Goal: Transaction & Acquisition: Obtain resource

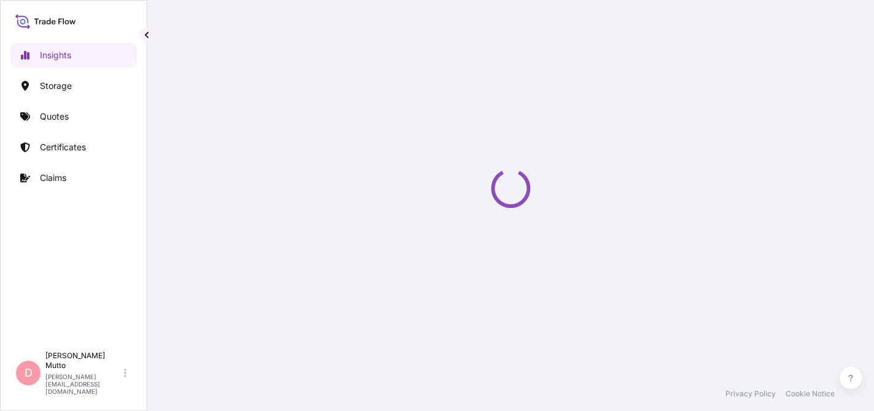
select select "2025"
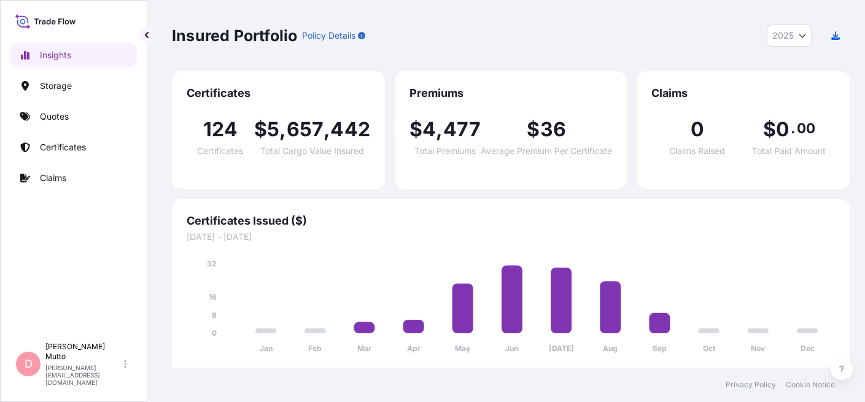
click at [74, 133] on div "Insights Storage Quotes Certificates Claims" at bounding box center [73, 184] width 126 height 304
click at [77, 147] on p "Certificates" at bounding box center [63, 147] width 46 height 12
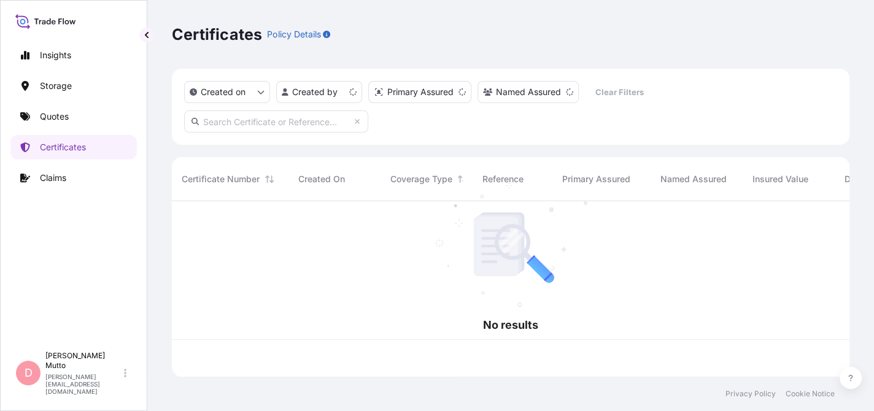
scroll to position [173, 668]
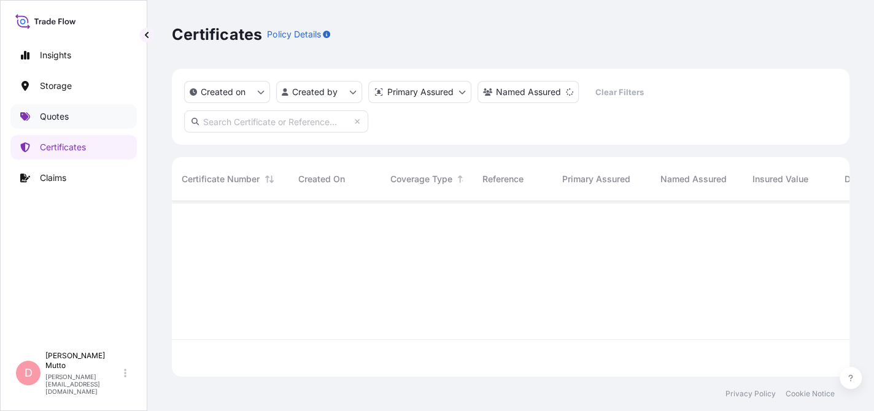
click at [64, 119] on p "Quotes" at bounding box center [54, 116] width 29 height 12
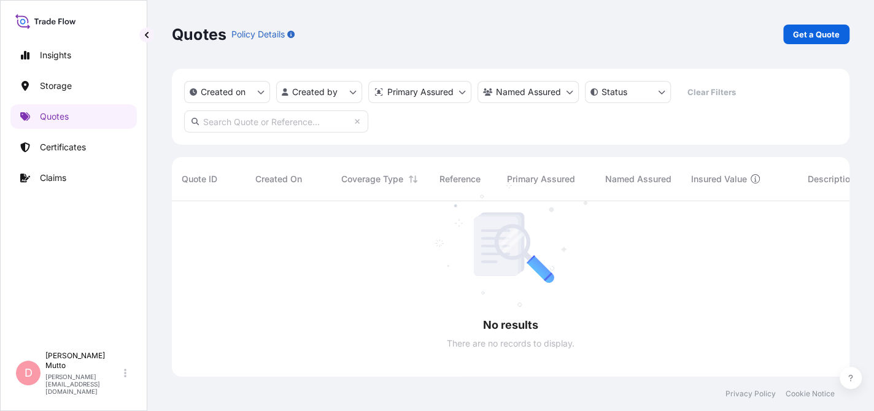
scroll to position [210, 668]
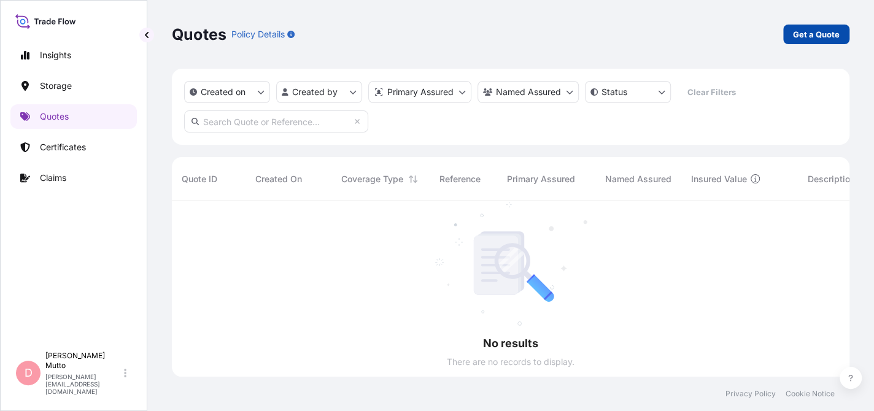
click at [799, 15] on div "Quotes Policy Details Get a Quote" at bounding box center [511, 34] width 678 height 69
click at [780, 30] on div "Quotes Policy Details Get a Quote" at bounding box center [511, 35] width 678 height 20
click at [812, 31] on p "Get a Quote" at bounding box center [816, 34] width 47 height 12
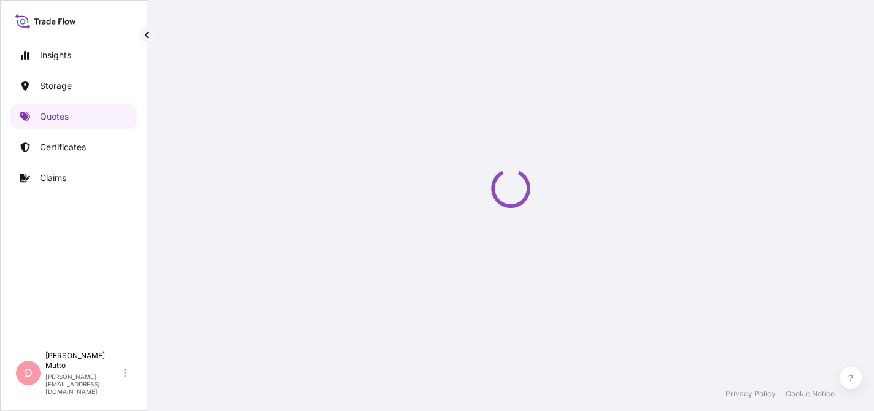
select select "Water"
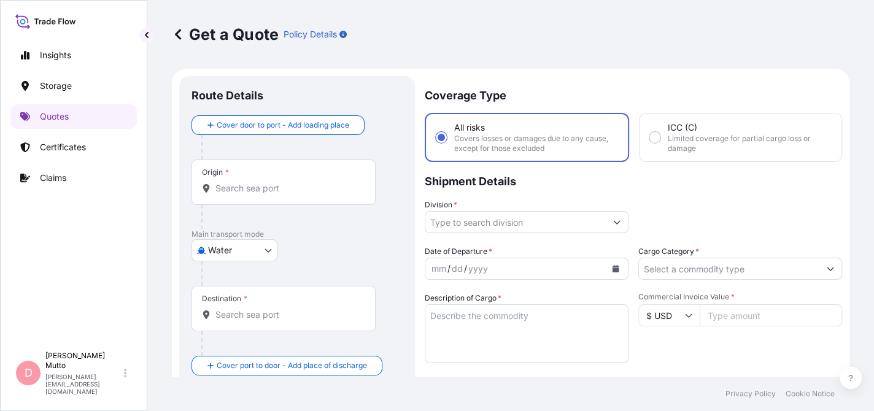
scroll to position [19, 0]
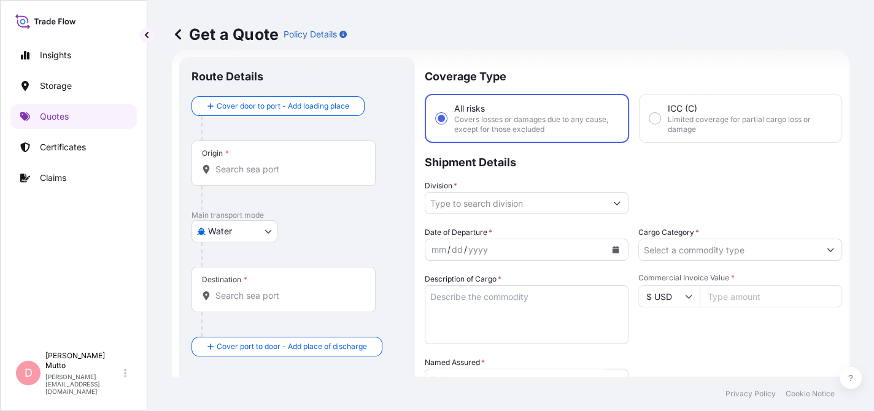
click at [272, 160] on div "Origin *" at bounding box center [284, 163] width 184 height 45
click at [272, 163] on input "Origin *" at bounding box center [287, 169] width 145 height 12
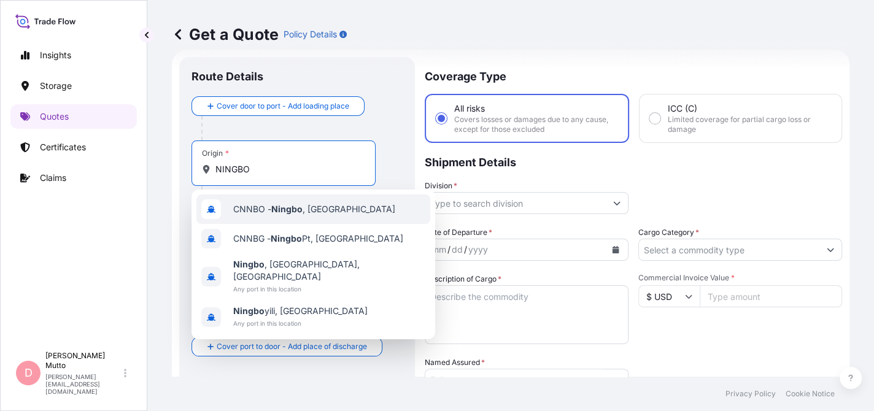
click at [305, 209] on span "CNNBO - Ningbo , China" at bounding box center [314, 209] width 162 height 12
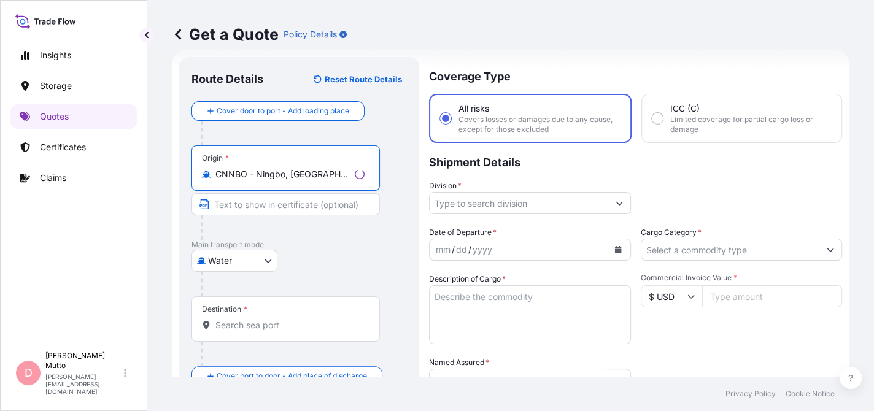
type input "CNNBO - Ningbo, China"
click at [238, 314] on div "Destination *" at bounding box center [286, 318] width 188 height 45
click at [238, 319] on input "Destination *" at bounding box center [289, 325] width 149 height 12
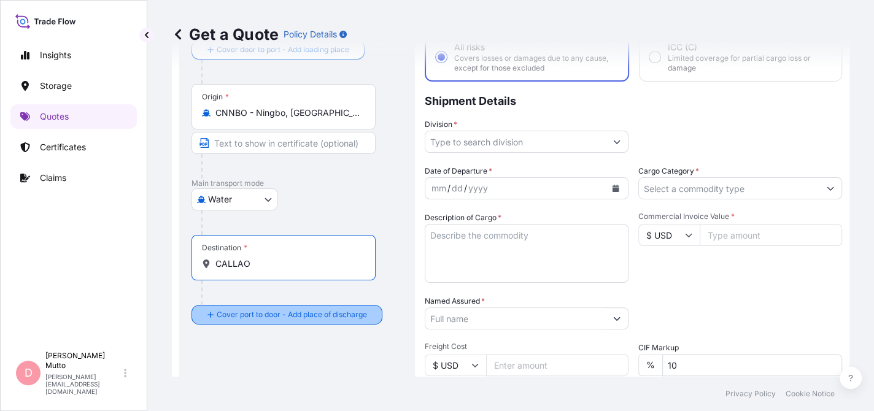
scroll to position [142, 0]
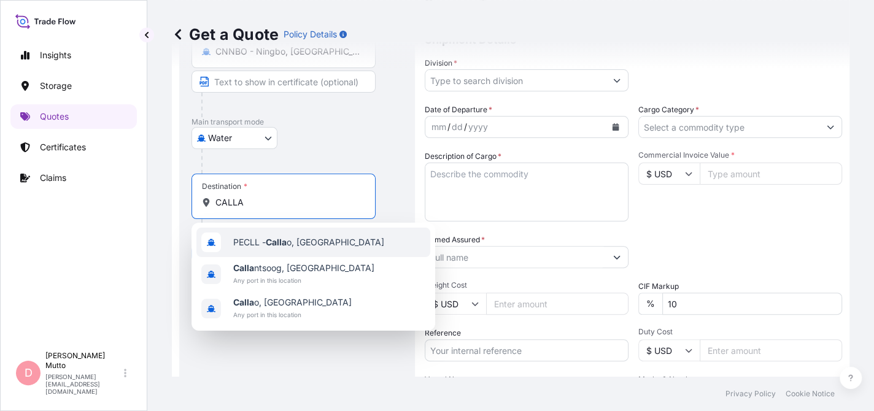
click at [258, 238] on span "PECLL - Calla o, Peru" at bounding box center [308, 242] width 151 height 12
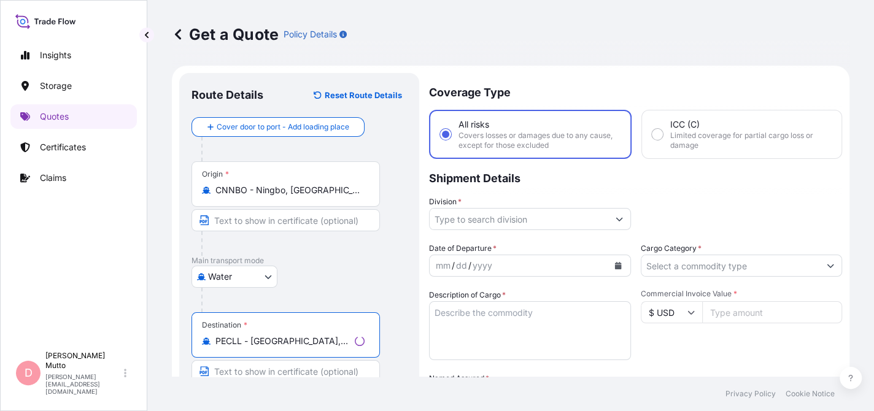
scroll to position [0, 0]
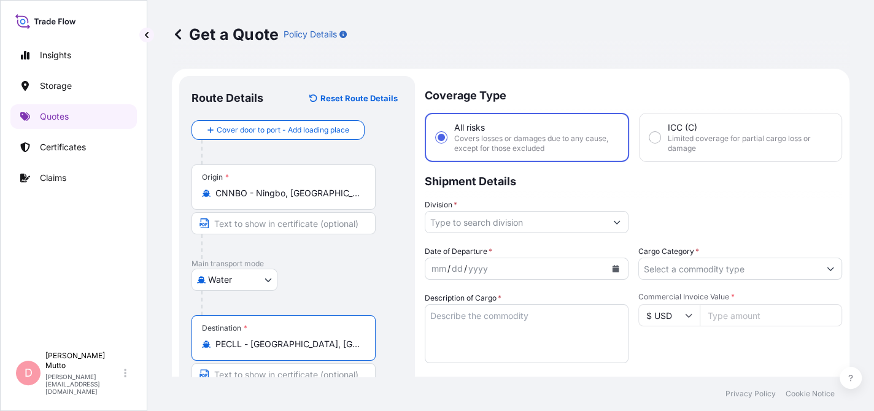
type input "PECLL - Callao, Peru"
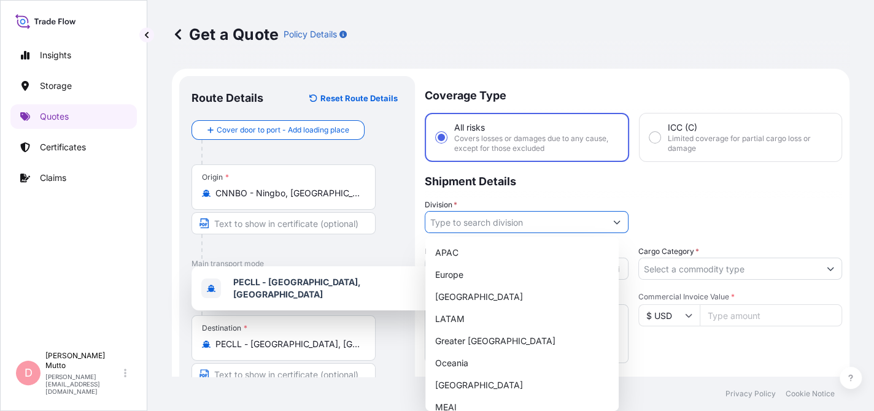
click at [517, 222] on input "Division *" at bounding box center [515, 222] width 180 height 22
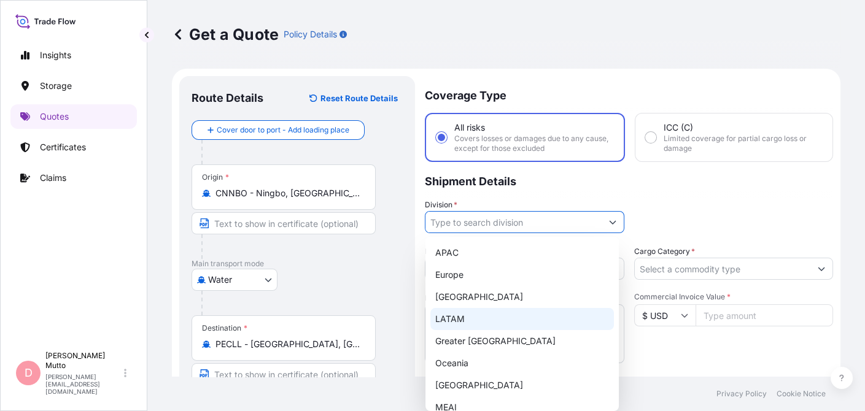
click at [470, 308] on div "LATAM" at bounding box center [522, 319] width 184 height 22
type input "LATAM"
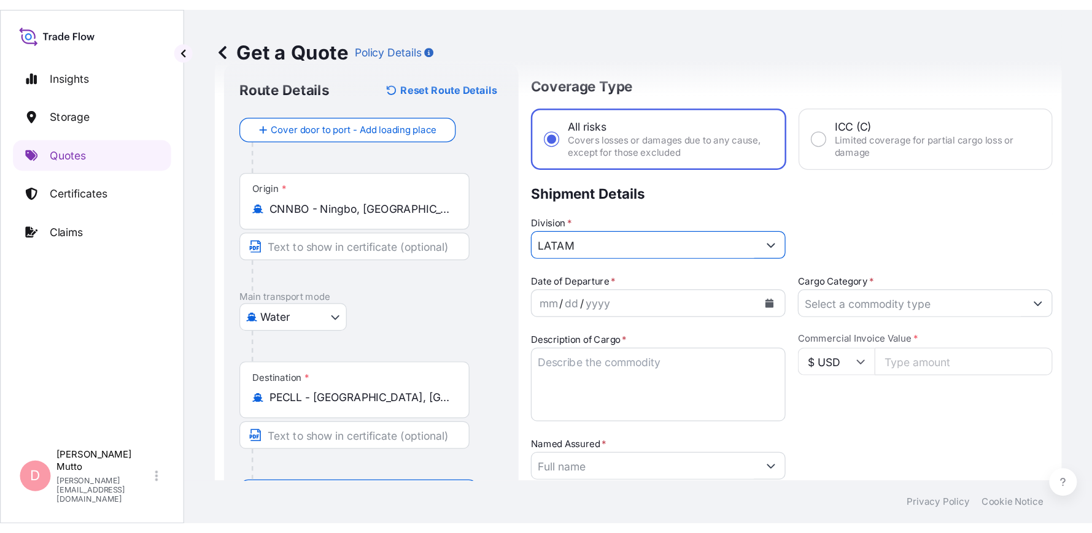
scroll to position [61, 0]
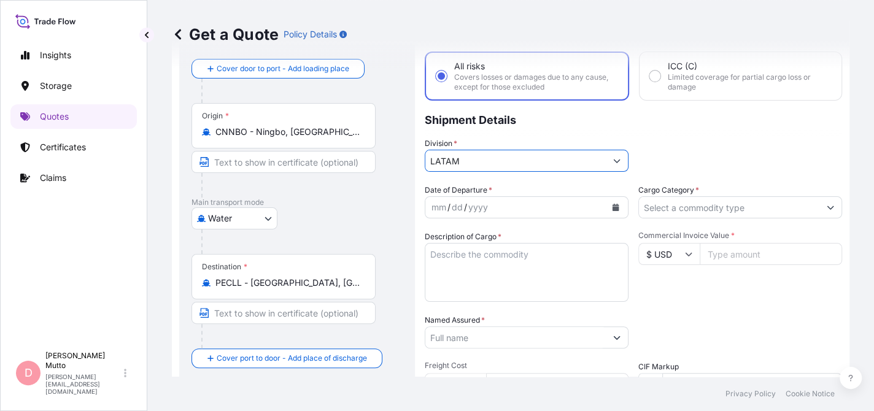
click at [613, 206] on icon "Calendar" at bounding box center [616, 207] width 7 height 7
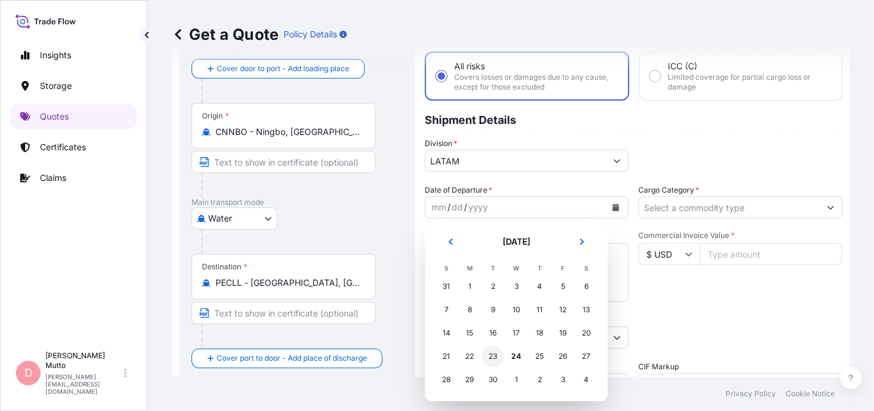
click at [492, 355] on div "23" at bounding box center [493, 357] width 22 height 22
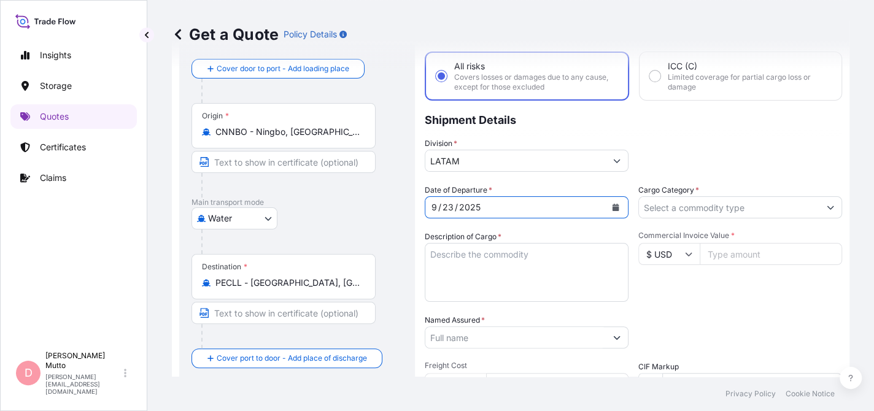
click at [656, 203] on input "Cargo Category *" at bounding box center [729, 207] width 180 height 22
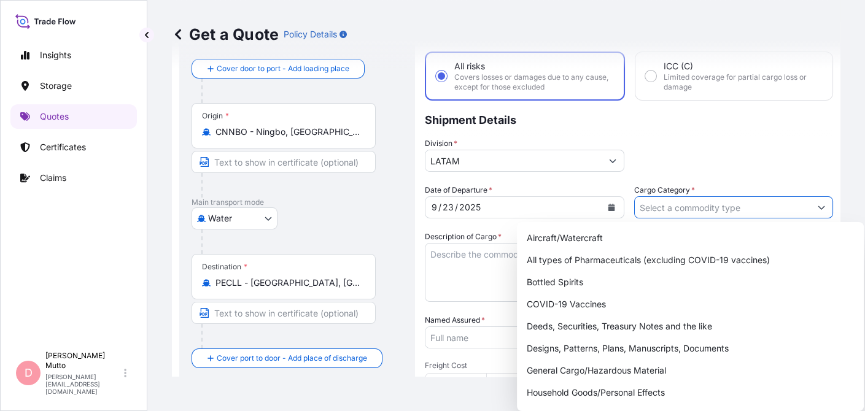
click at [667, 147] on div "Division * LATAM" at bounding box center [629, 155] width 408 height 34
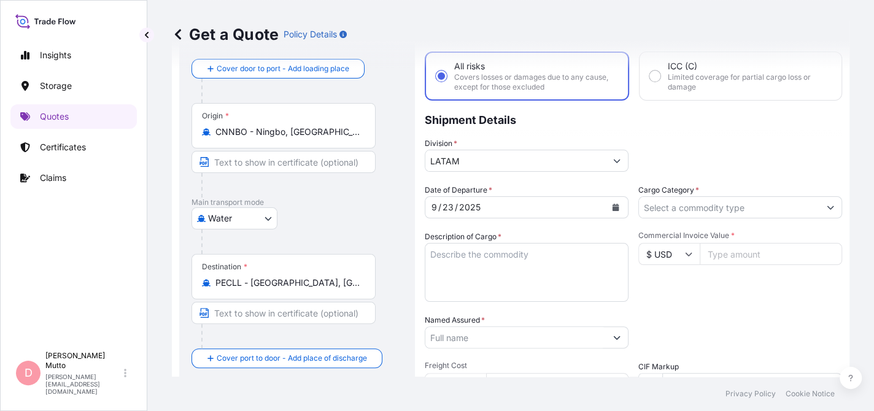
click at [721, 208] on input "Cargo Category *" at bounding box center [729, 207] width 180 height 22
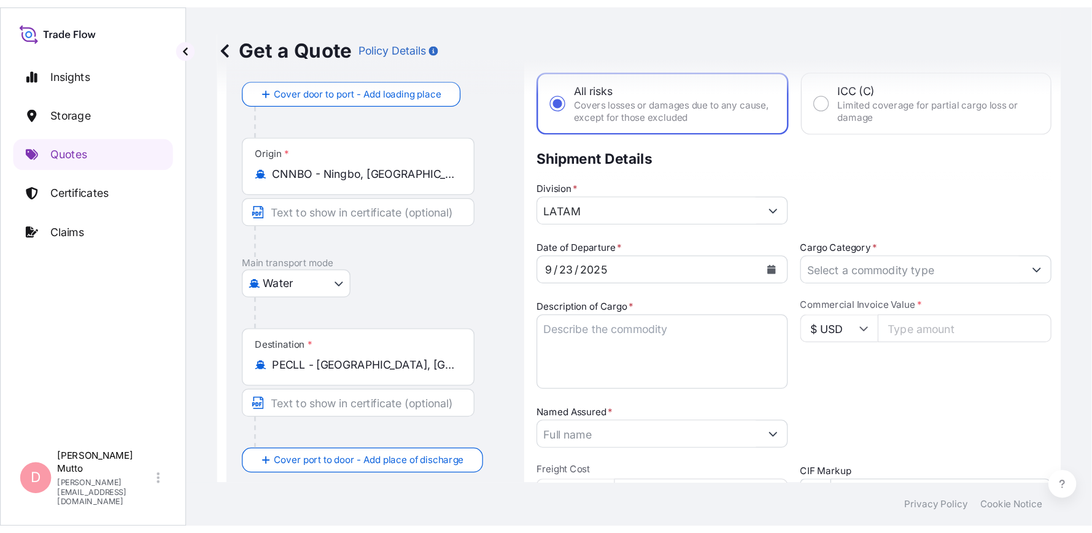
scroll to position [61, 0]
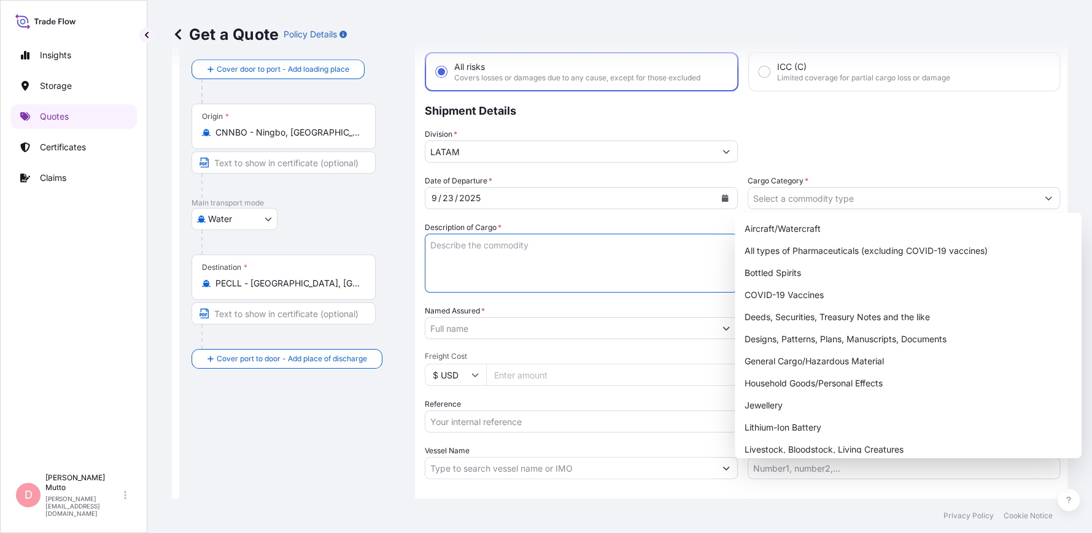
click at [498, 257] on textarea "Description of Cargo *" at bounding box center [581, 263] width 313 height 59
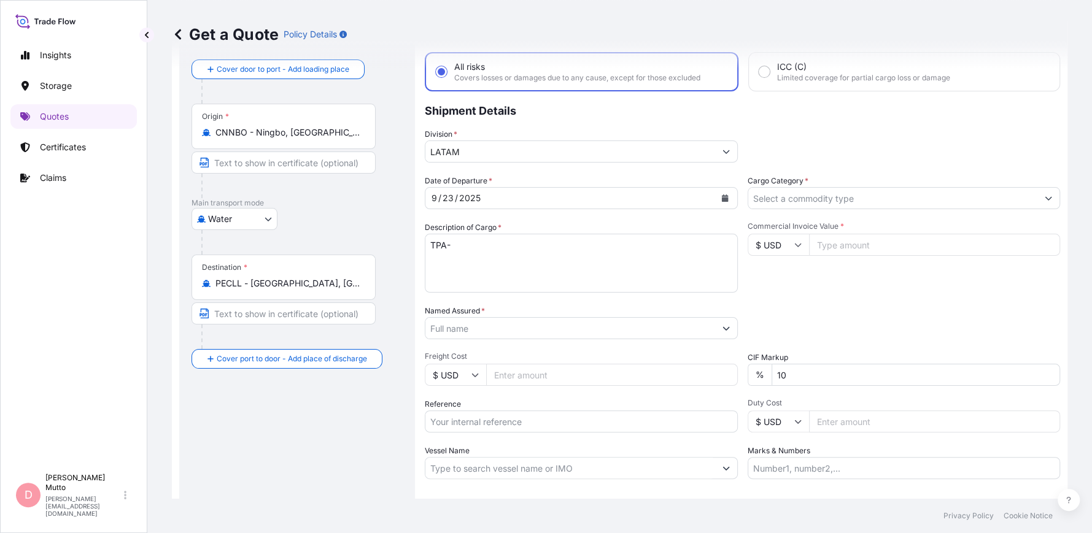
click at [457, 239] on textarea "TPA-" at bounding box center [581, 263] width 313 height 59
type textarea "TPA PRESS DISC TOP"
click at [776, 204] on input "Cargo Category *" at bounding box center [893, 198] width 290 height 22
click at [838, 195] on input "Cargo Category *" at bounding box center [893, 198] width 290 height 22
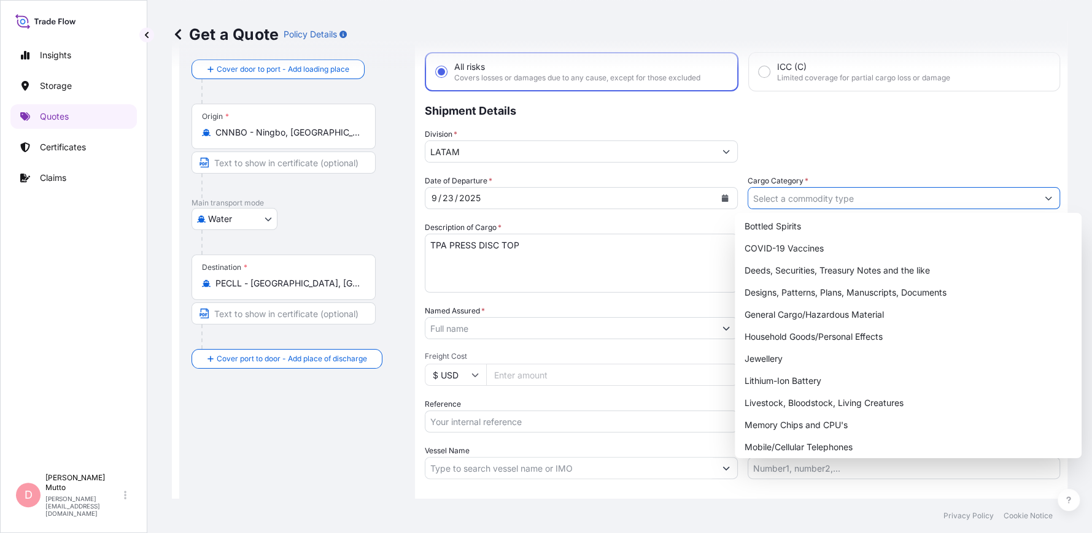
scroll to position [46, 0]
click at [807, 311] on div "General Cargo/Hazardous Material" at bounding box center [908, 315] width 337 height 22
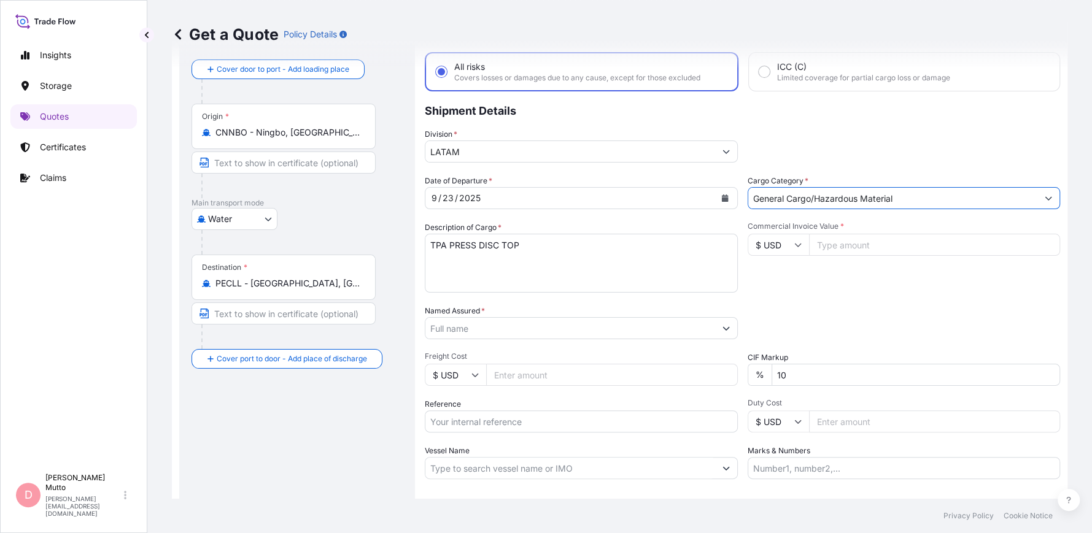
drag, startPoint x: 892, startPoint y: 197, endPoint x: 853, endPoint y: 193, distance: 39.5
click at [853, 193] on input "General Cargo/Hazardous Material" at bounding box center [893, 198] width 290 height 22
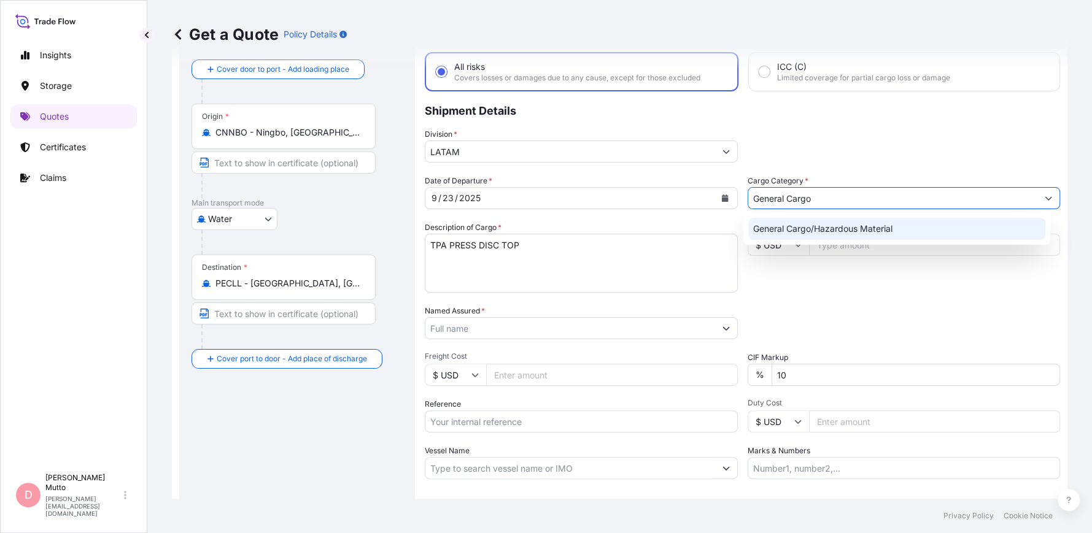
type input "General Cargo"
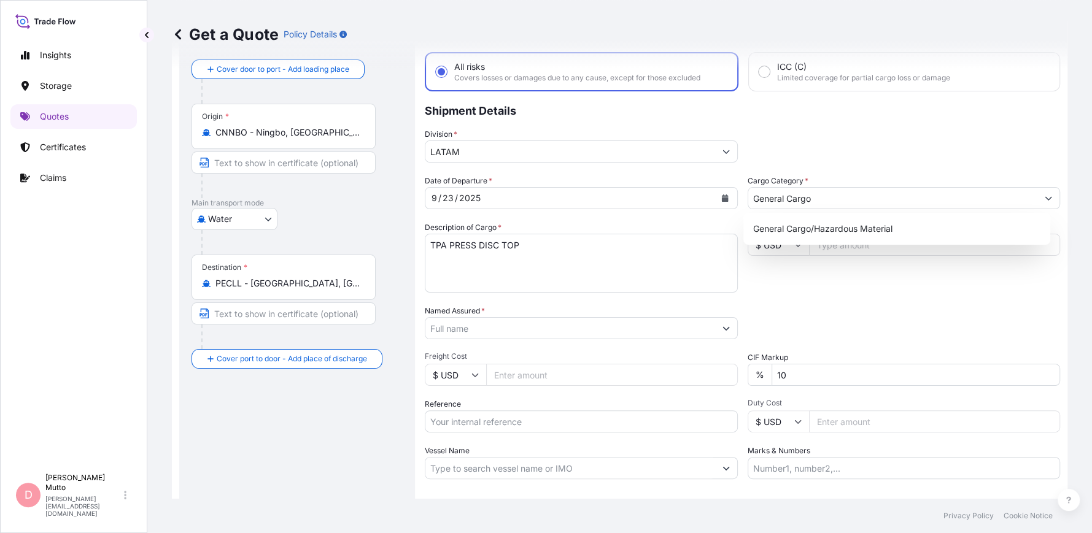
click at [808, 336] on div "Packing Category Type to search a container mode Please select a primary mode o…" at bounding box center [904, 322] width 313 height 34
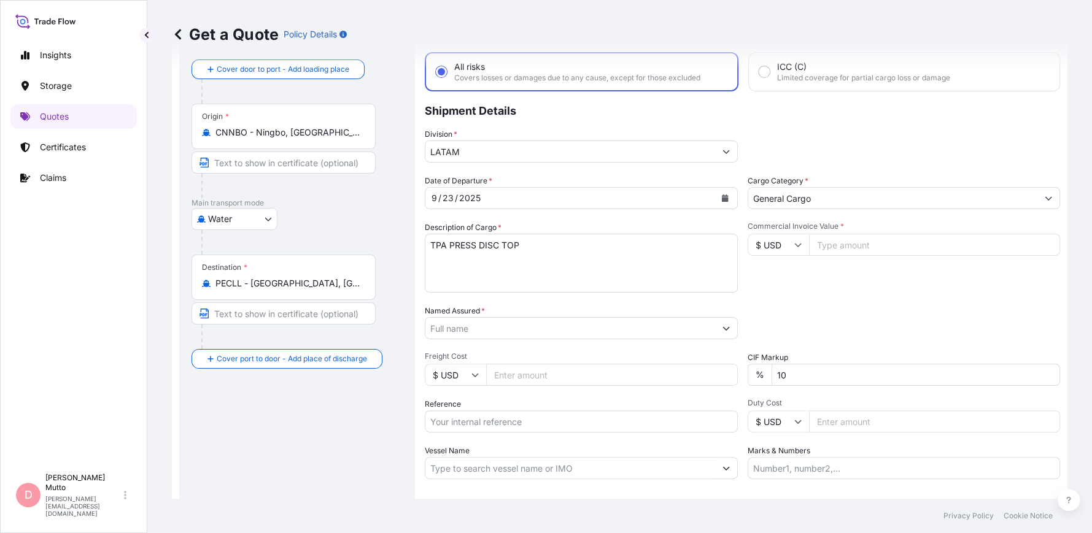
click at [848, 250] on input "Commercial Invoice Value *" at bounding box center [935, 245] width 252 height 22
click at [459, 244] on textarea "TPA PRESS DISC TOP" at bounding box center [581, 263] width 313 height 59
paste textarea "DISC-TOP CAP 20/415 Yellow"
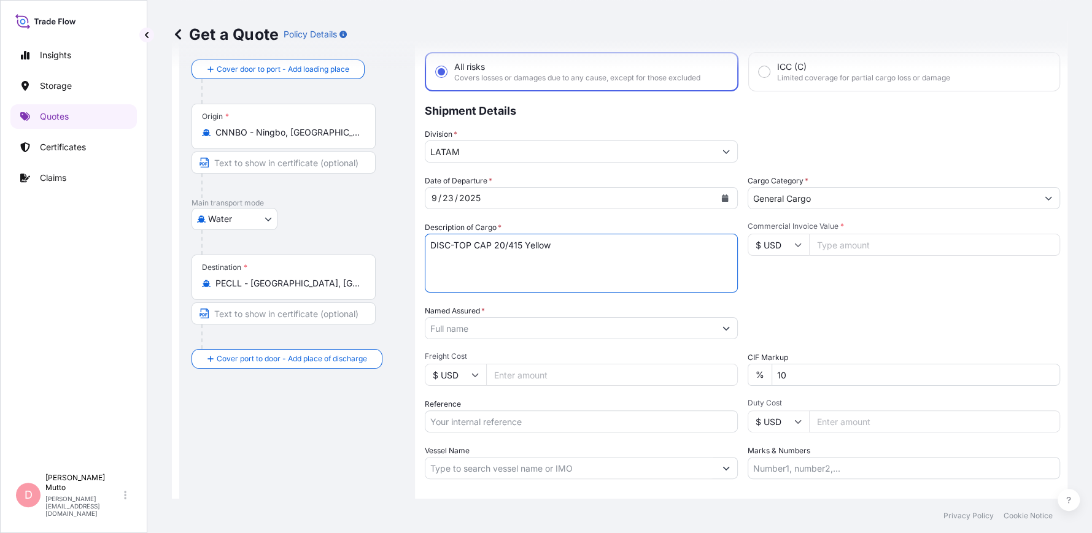
type textarea "DISC-TOP CAP 20/415 Yellow"
